Goal: Communication & Community: Answer question/provide support

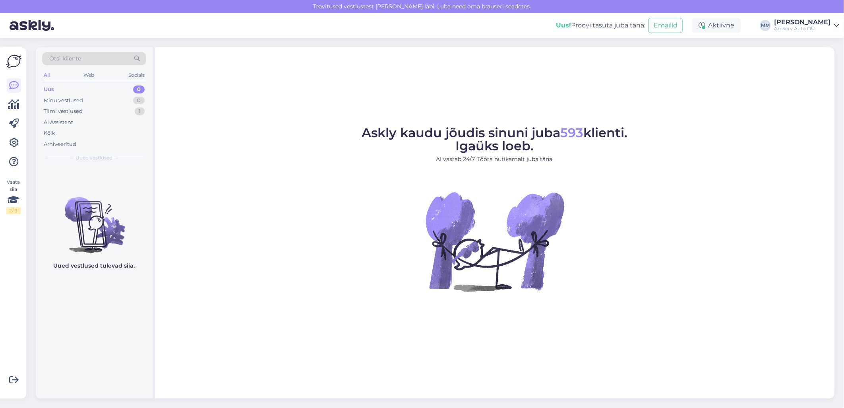
click at [221, 353] on div "Askly kaudu jõudis sinuni juba 593 klienti. Igaüks loeb. AI vastab 24/7. Tööta …" at bounding box center [495, 222] width 680 height 351
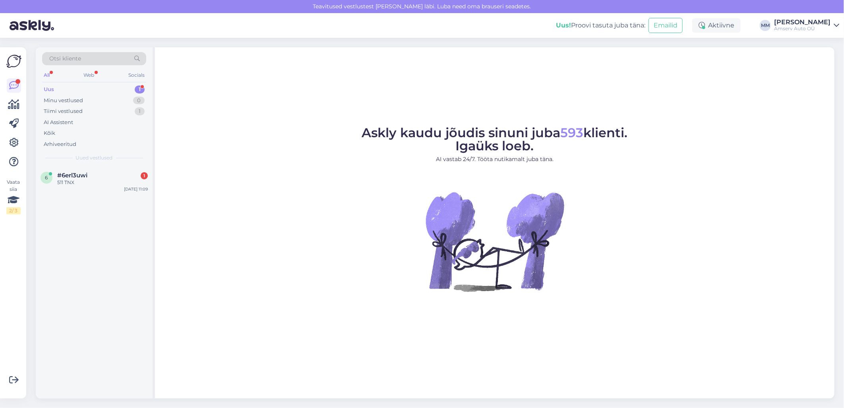
click at [92, 70] on div "All Web Socials" at bounding box center [94, 76] width 104 height 12
click at [88, 89] on div "Uus 1" at bounding box center [94, 89] width 104 height 11
click at [85, 182] on div "511 TNX" at bounding box center [102, 182] width 91 height 7
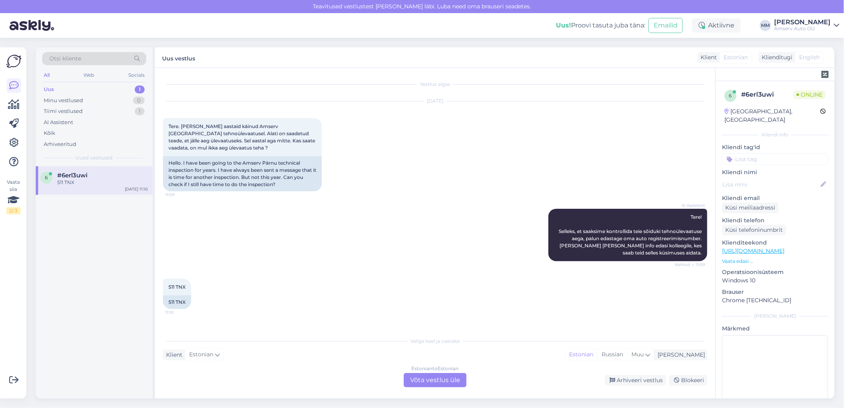
click at [423, 378] on div "Estonian to Estonian Võta vestlus üle" at bounding box center [435, 380] width 63 height 14
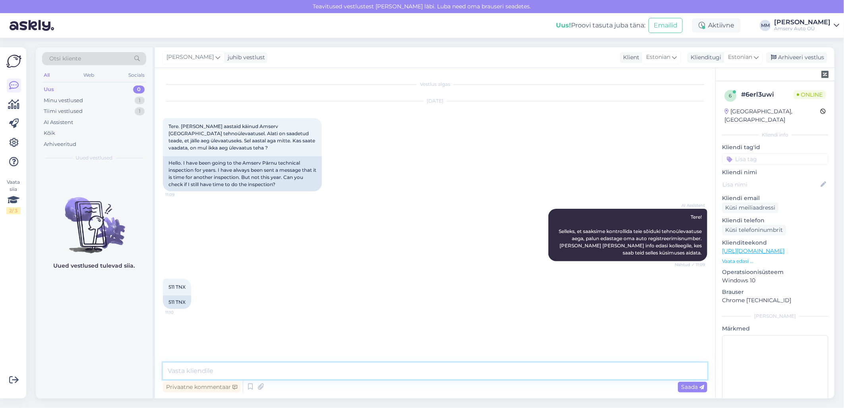
click at [382, 372] on textarea at bounding box center [435, 371] width 545 height 17
type textarea "Tere"
type textarea "üks hetk, palun"
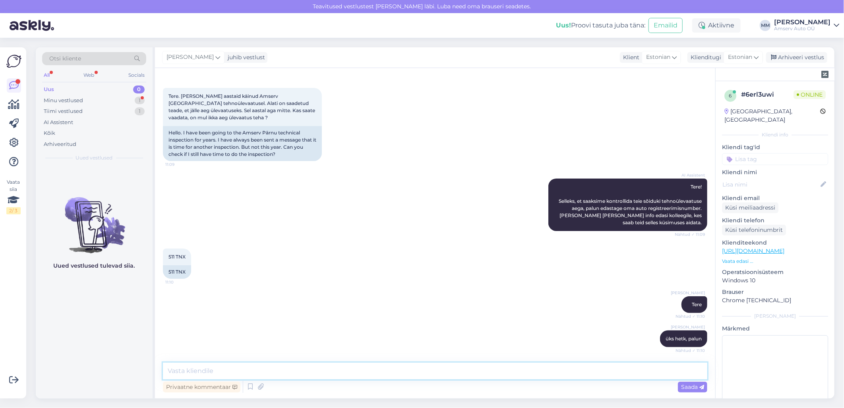
scroll to position [86, 0]
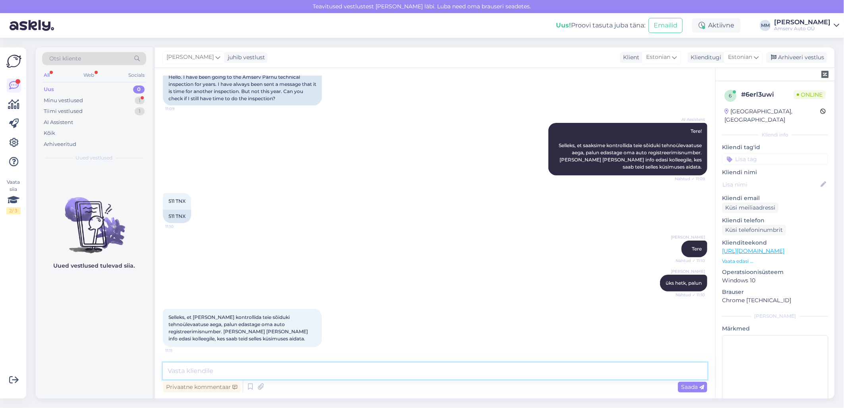
click at [224, 370] on textarea at bounding box center [435, 371] width 545 height 17
click at [169, 201] on span "511 TNX" at bounding box center [177, 201] width 17 height 6
drag, startPoint x: 168, startPoint y: 198, endPoint x: 186, endPoint y: 200, distance: 17.7
click at [186, 200] on div "511 TNX 11:10" at bounding box center [177, 201] width 28 height 17
copy span "511 TNX"
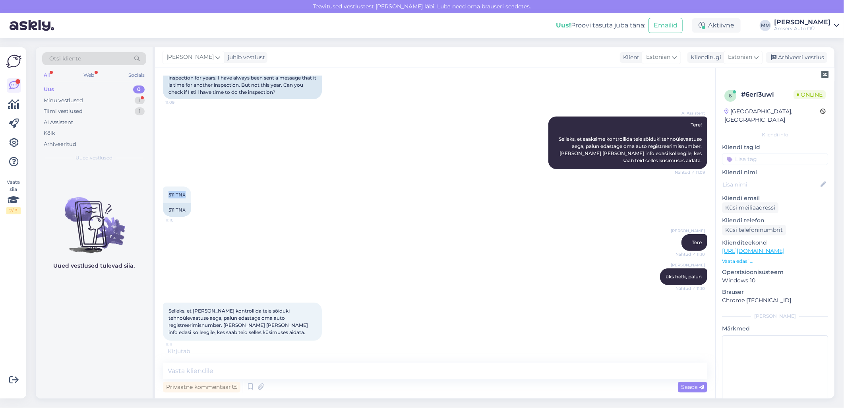
scroll to position [94, 0]
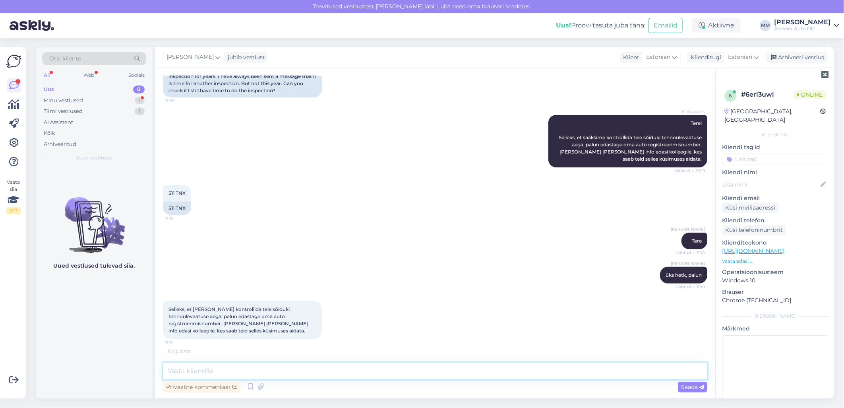
click at [245, 371] on textarea at bounding box center [435, 371] width 545 height 17
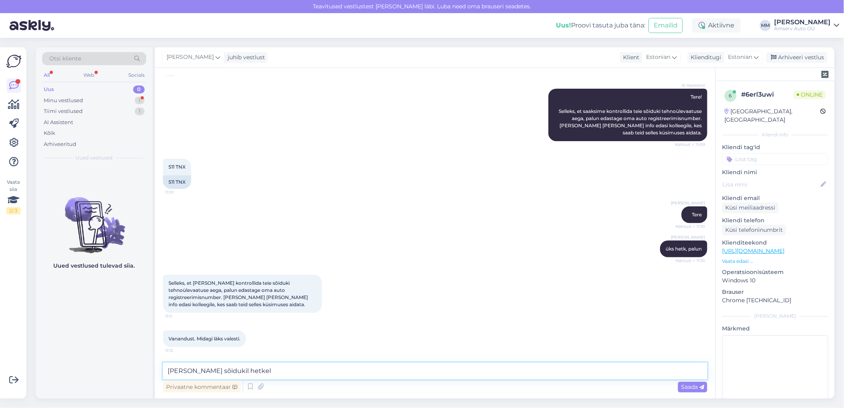
scroll to position [154, 0]
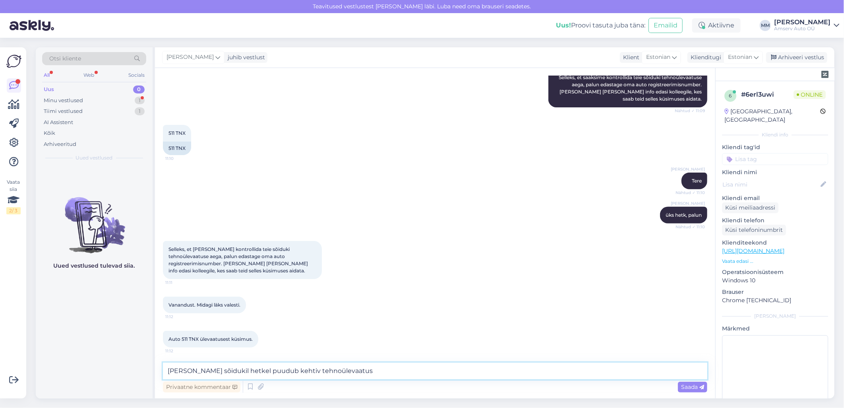
type textarea "[PERSON_NAME] sõidukil hetkel puudub kehtiv tehnoülevaatus"
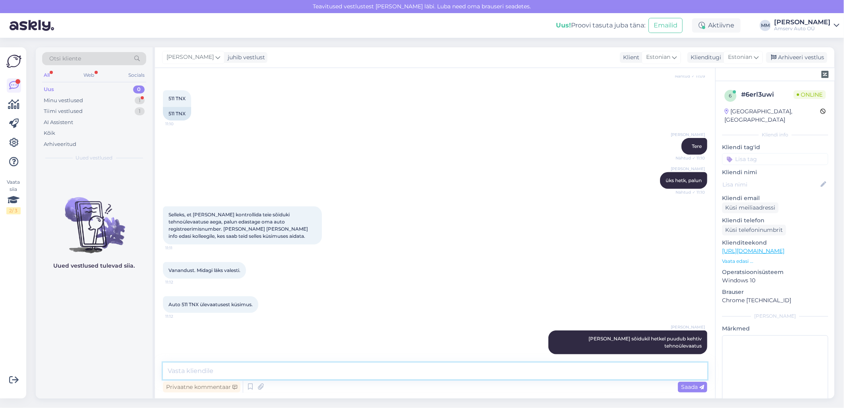
click at [355, 372] on textarea at bounding box center [435, 371] width 545 height 17
click at [177, 374] on textarea "Ku soovite pakun aja" at bounding box center [435, 371] width 545 height 17
type textarea "Kui soovite pakun aja"
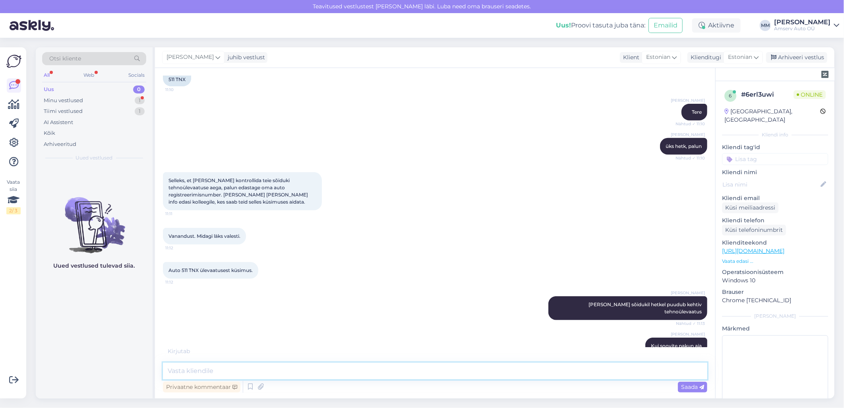
click at [269, 372] on textarea at bounding box center [435, 371] width 545 height 17
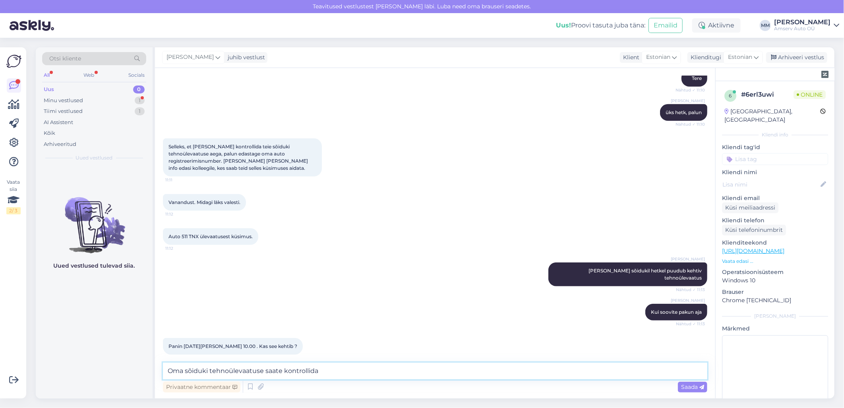
click at [263, 373] on textarea "Oma sõiduki tehnoülevaatuse saate kontrollida" at bounding box center [435, 371] width 545 height 17
click at [335, 368] on textarea "Oma sõiduki tehnoülevaatust saate kontrollida" at bounding box center [435, 371] width 545 height 17
click at [339, 370] on textarea "Oma sõiduki tehnoülevaatust saate kontrollida siit" at bounding box center [435, 371] width 545 height 17
paste textarea "[URL][DOMAIN_NAME]"
type textarea "Oma sõiduki tehnoülevaatust saate kontrollida siit [URL][DOMAIN_NAME]"
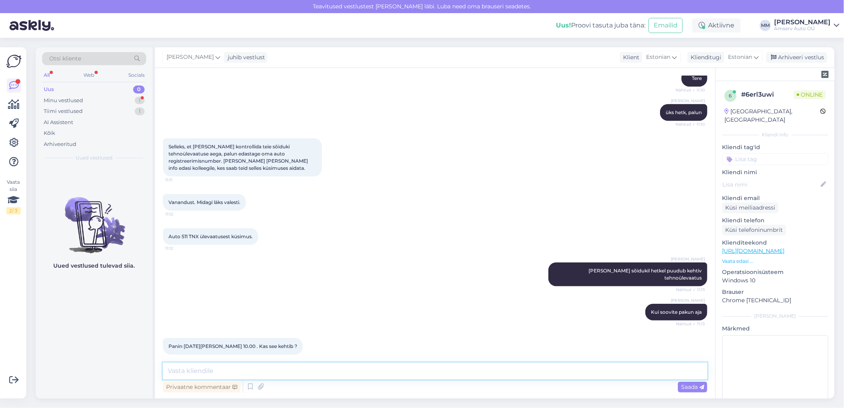
scroll to position [298, 0]
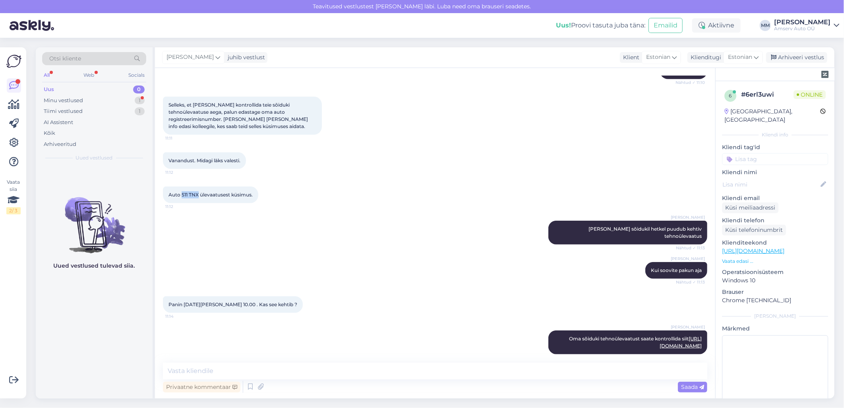
drag, startPoint x: 198, startPoint y: 194, endPoint x: 182, endPoint y: 195, distance: 15.9
click at [182, 195] on span "Auto 511 TNX ülevaatusest küsimus." at bounding box center [211, 195] width 84 height 6
copy span "511 TNX"
click at [333, 370] on textarea at bounding box center [435, 371] width 545 height 17
type textarea "K"
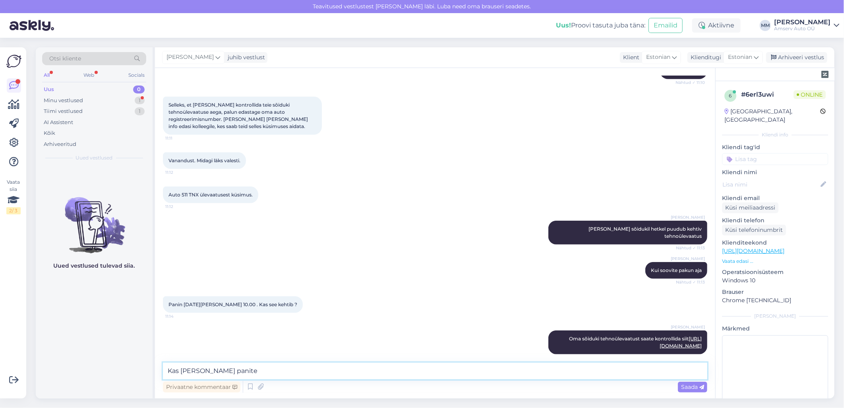
type textarea "Kas [PERSON_NAME] panite?"
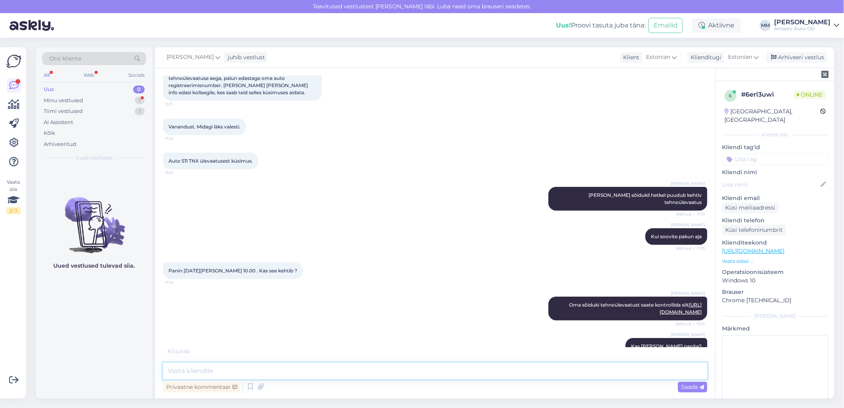
scroll to position [367, 0]
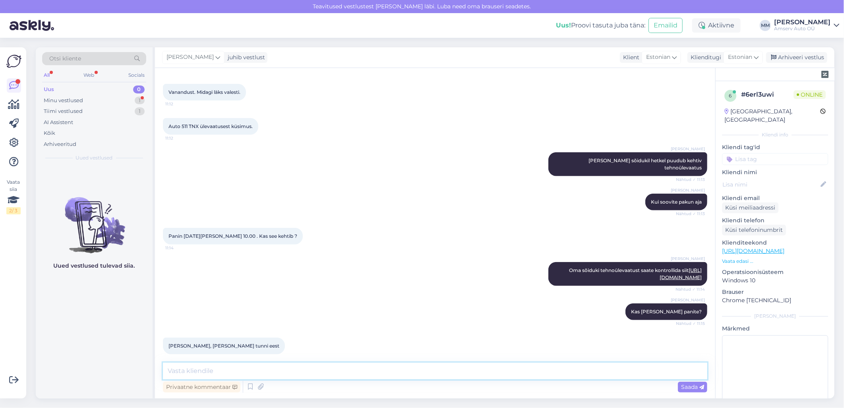
click at [439, 374] on textarea at bounding box center [435, 371] width 545 height 17
click at [430, 374] on textarea at bounding box center [435, 371] width 545 height 17
type textarea "üks hetk, palun"
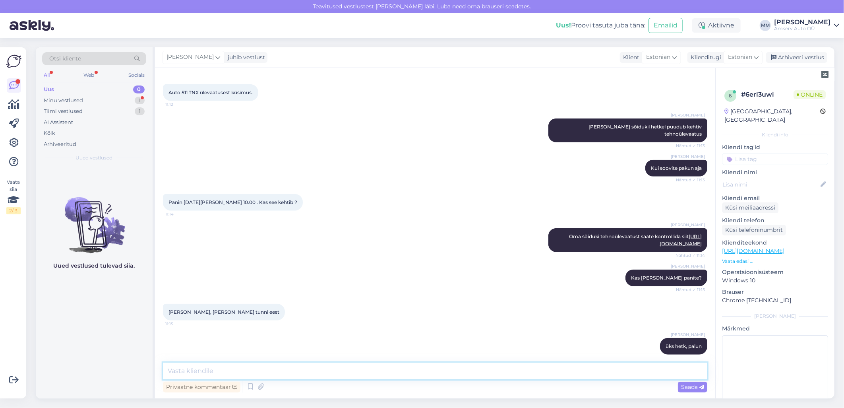
click at [328, 372] on textarea at bounding box center [435, 371] width 545 height 17
type textarea "Kahjuks ma ei näe, et aeg broneeritud"
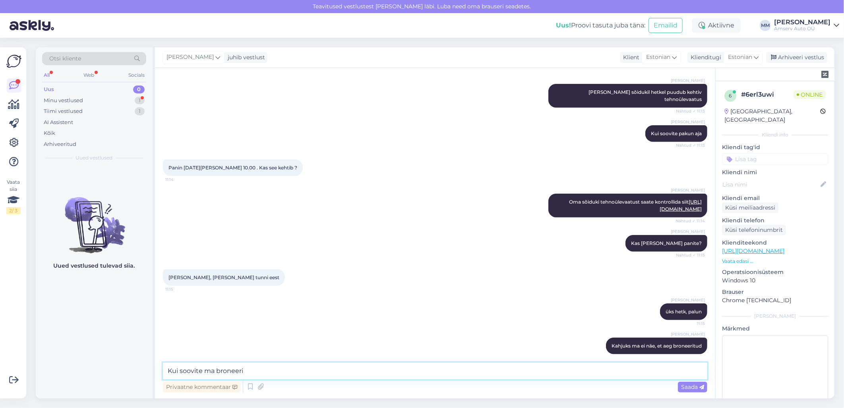
type textarea "Kui soovite ma broneerin"
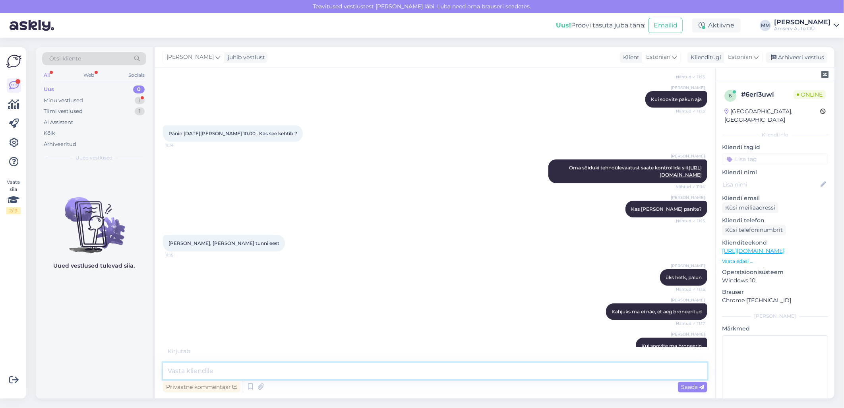
click at [332, 372] on textarea at bounding box center [435, 371] width 545 height 17
type textarea "kas Pärnus?"
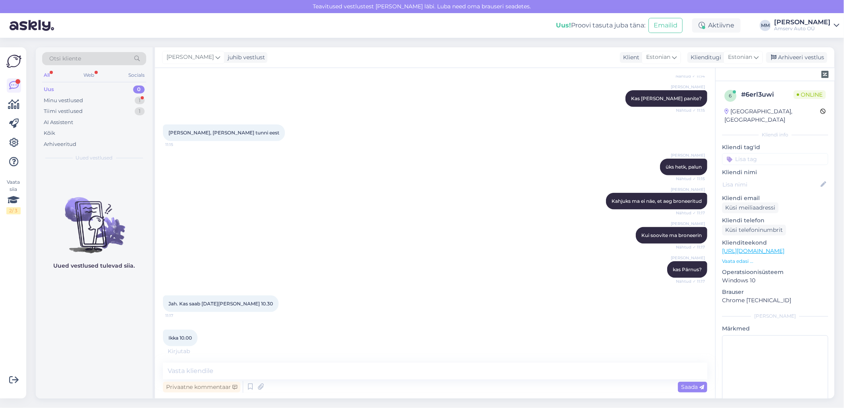
scroll to position [605, 0]
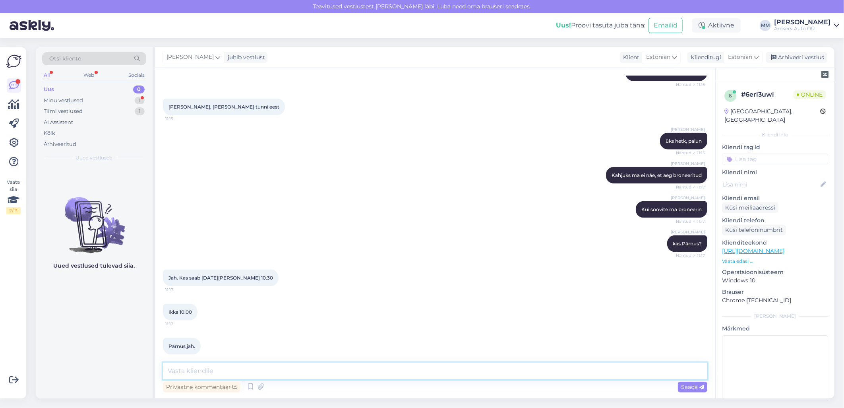
click at [279, 376] on textarea at bounding box center [435, 371] width 545 height 17
paste textarea "5108152"
type textarea "Kas [PERSON_NAME] kontakt on õige [PHONE_NUMBER]"
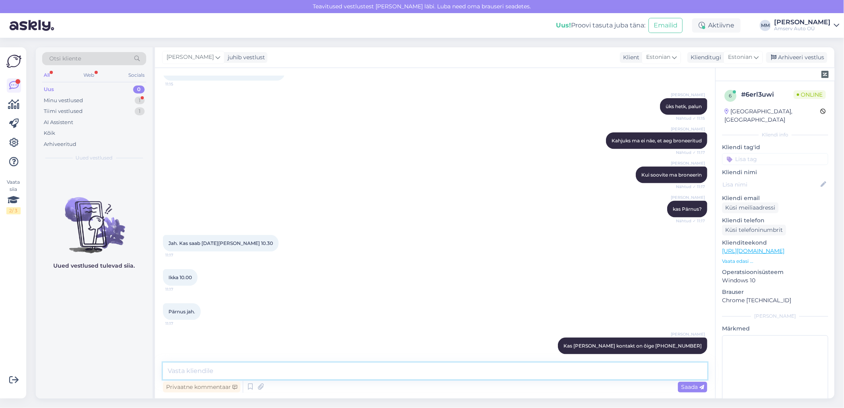
scroll to position [674, 0]
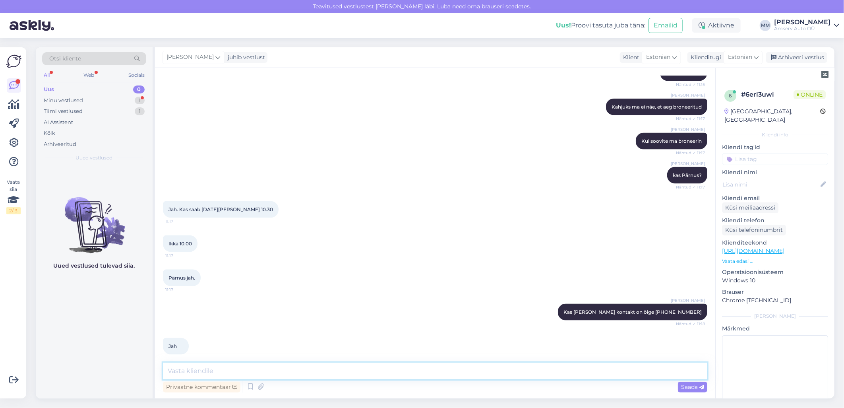
click at [584, 373] on textarea at bounding box center [435, 371] width 545 height 17
type textarea "Aeg broneeritud"
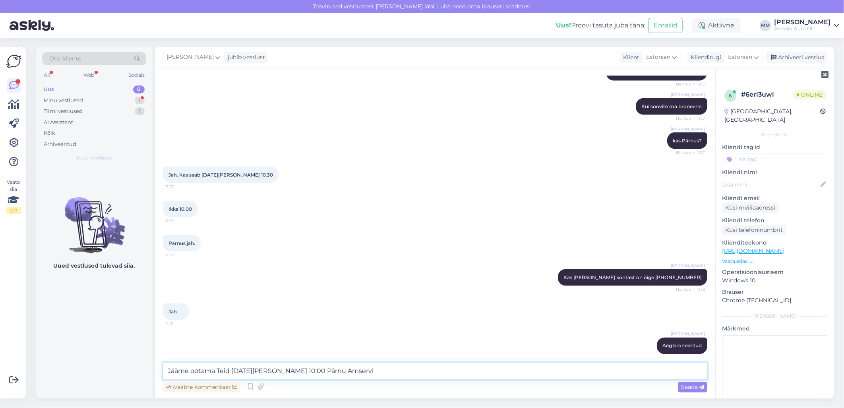
type textarea "Jääme ootama Teid [DATE][PERSON_NAME] 10:00 Pärnu Amservis"
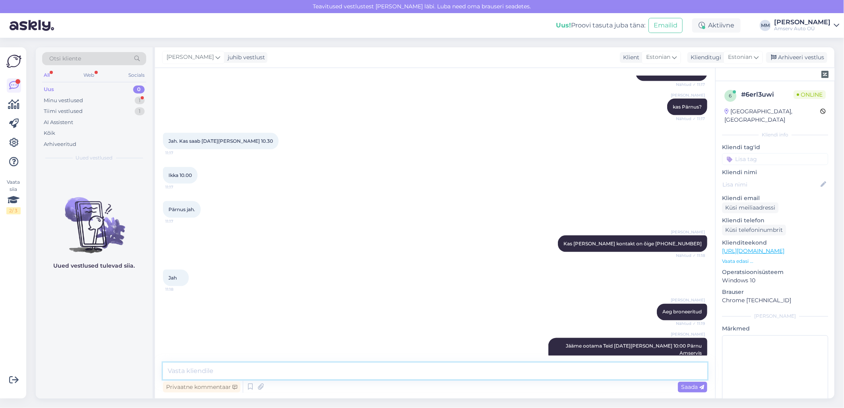
click at [587, 372] on textarea at bounding box center [435, 371] width 545 height 17
type textarea "Meeldiva kohtumiseni!"
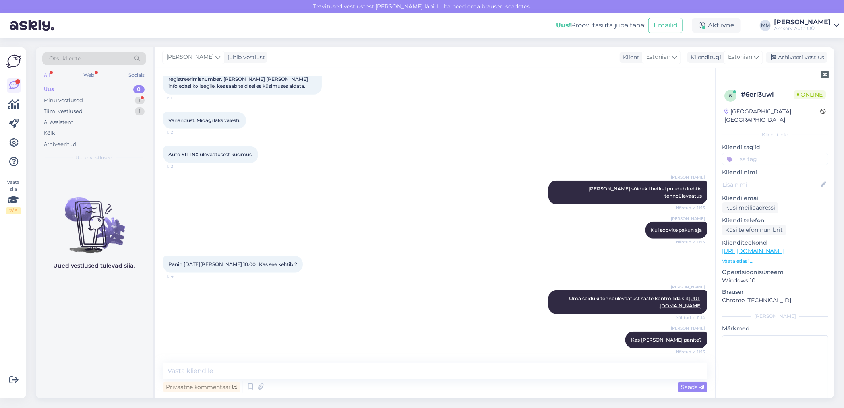
scroll to position [324, 0]
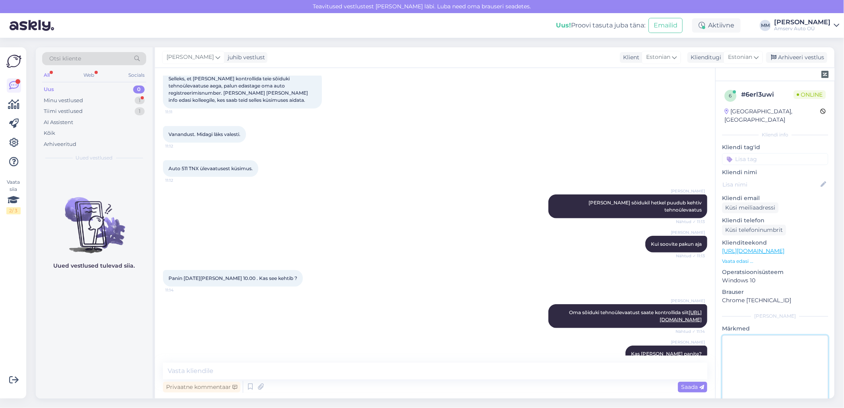
click at [791, 383] on textarea at bounding box center [775, 371] width 106 height 72
